Goal: Communication & Community: Answer question/provide support

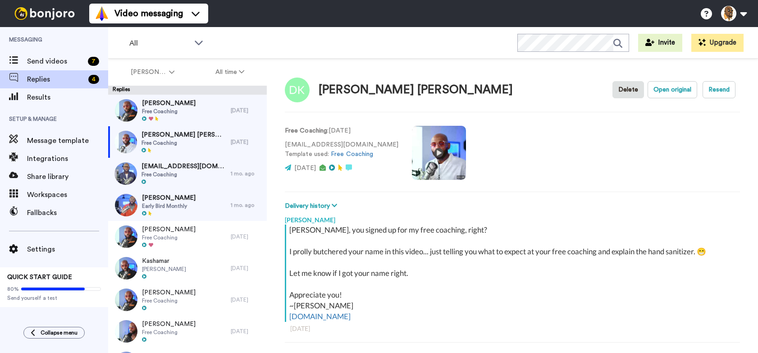
type textarea "x"
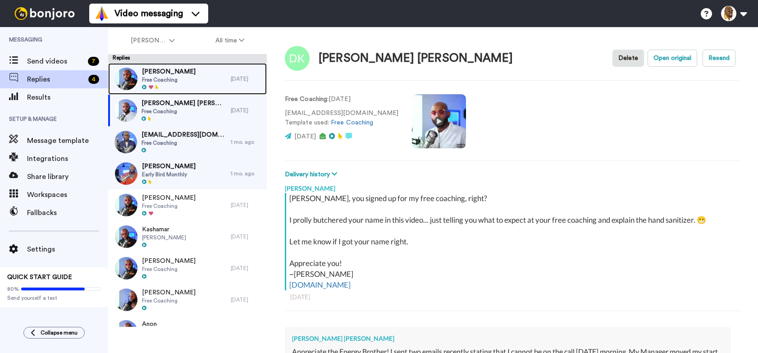
click at [204, 73] on div "Jared D skinner Free Coaching" at bounding box center [169, 79] width 123 height 32
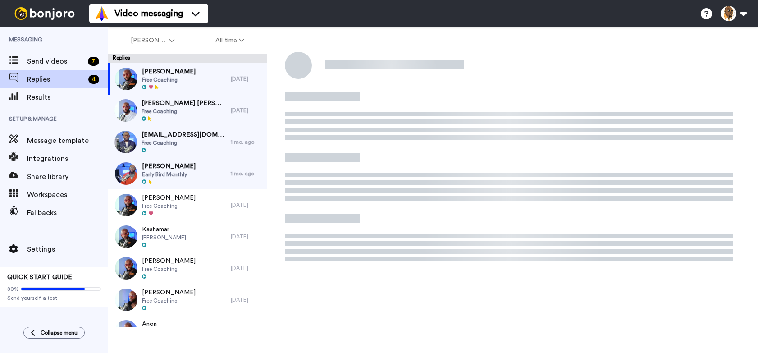
type textarea "x"
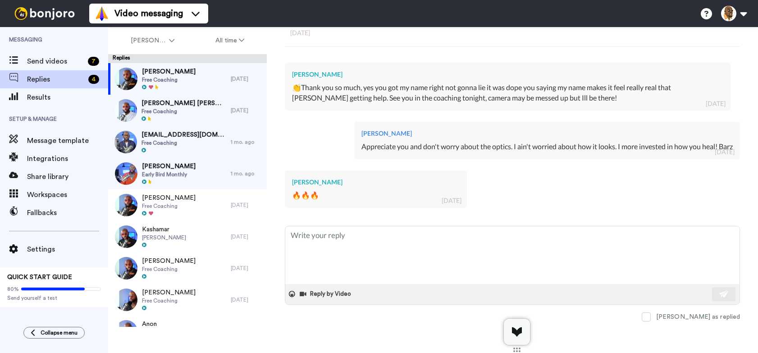
scroll to position [174, 0]
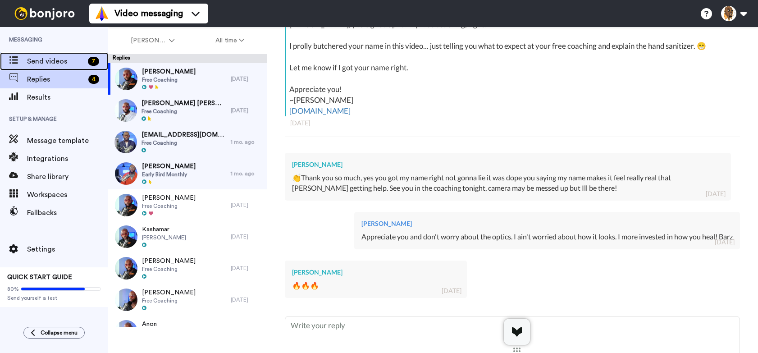
click at [67, 54] on div "Send videos 7" at bounding box center [54, 61] width 108 height 18
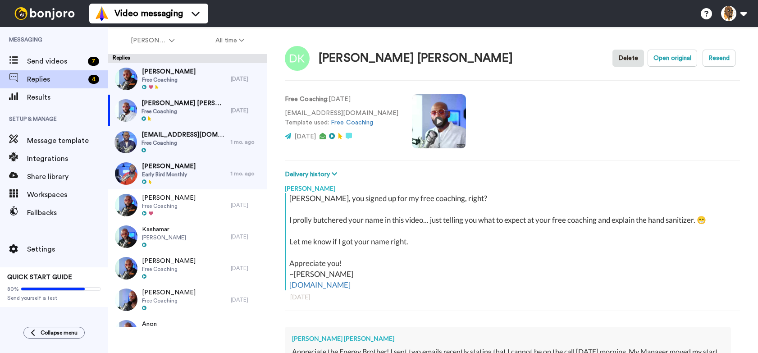
type textarea "x"
